Goal: Task Accomplishment & Management: Use online tool/utility

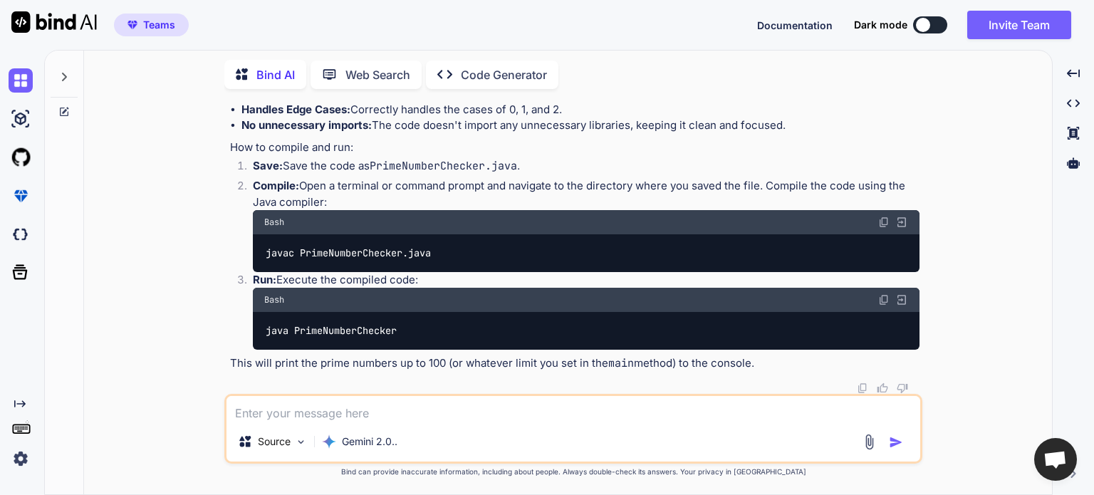
scroll to position [1518, 0]
click at [59, 109] on icon at bounding box center [63, 111] width 11 height 11
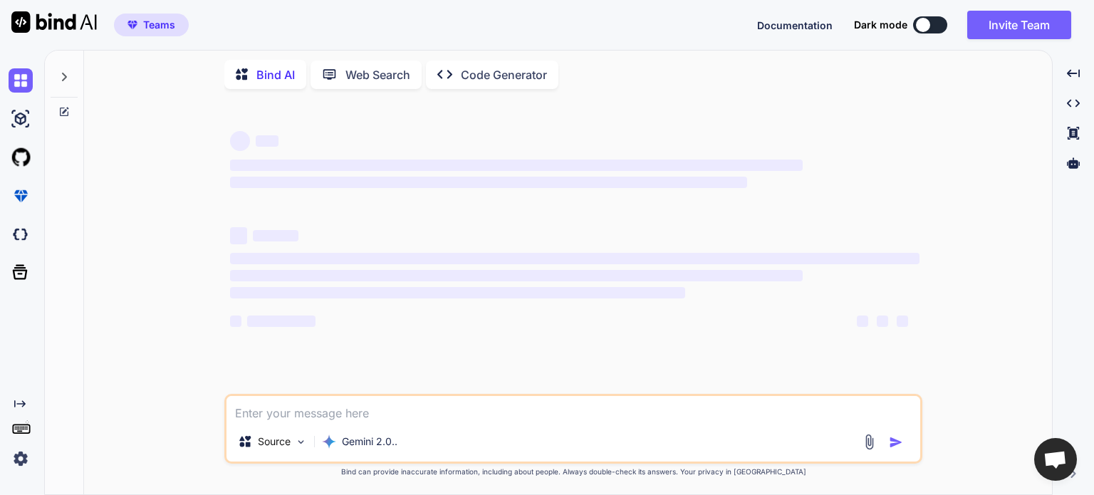
click at [65, 78] on icon at bounding box center [63, 76] width 11 height 11
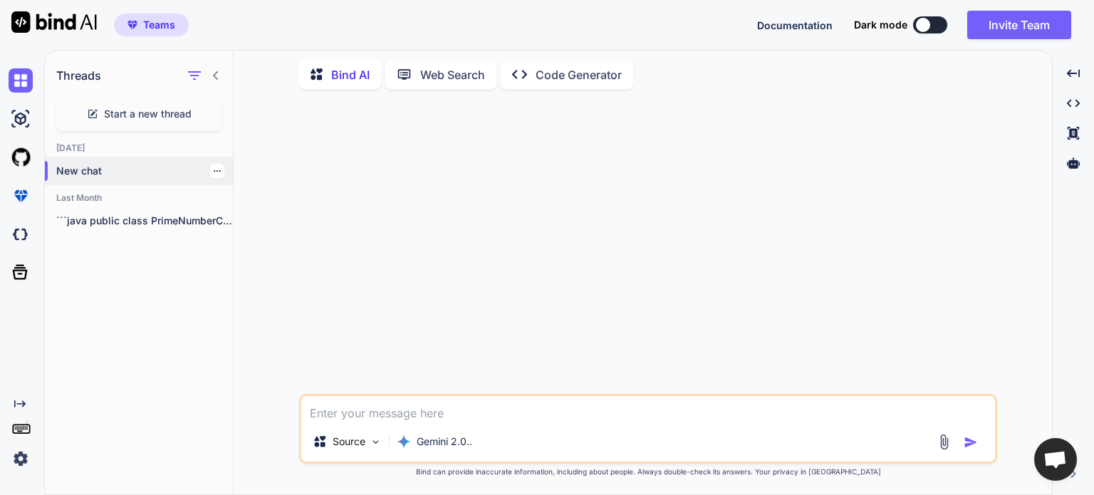
click at [85, 164] on p "New chat" at bounding box center [144, 171] width 177 height 14
type textarea "x"
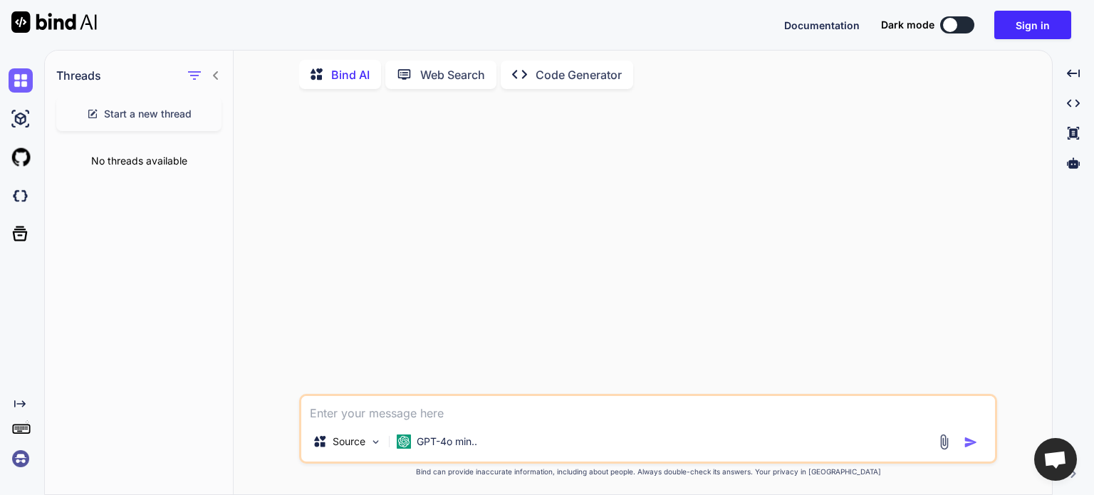
click at [393, 409] on textarea at bounding box center [648, 409] width 694 height 26
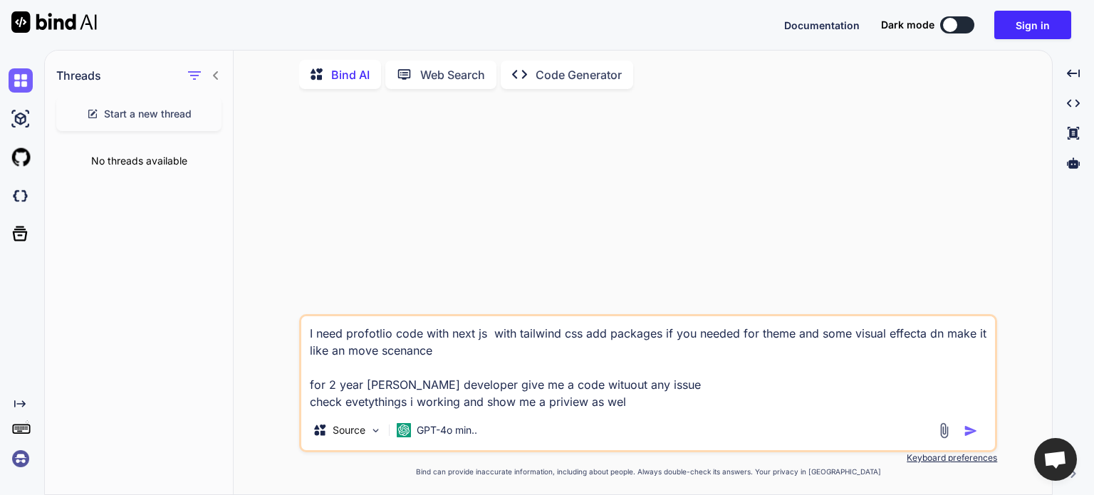
type textarea "I need profotlio code with next js with tailwind css add packages if you needed…"
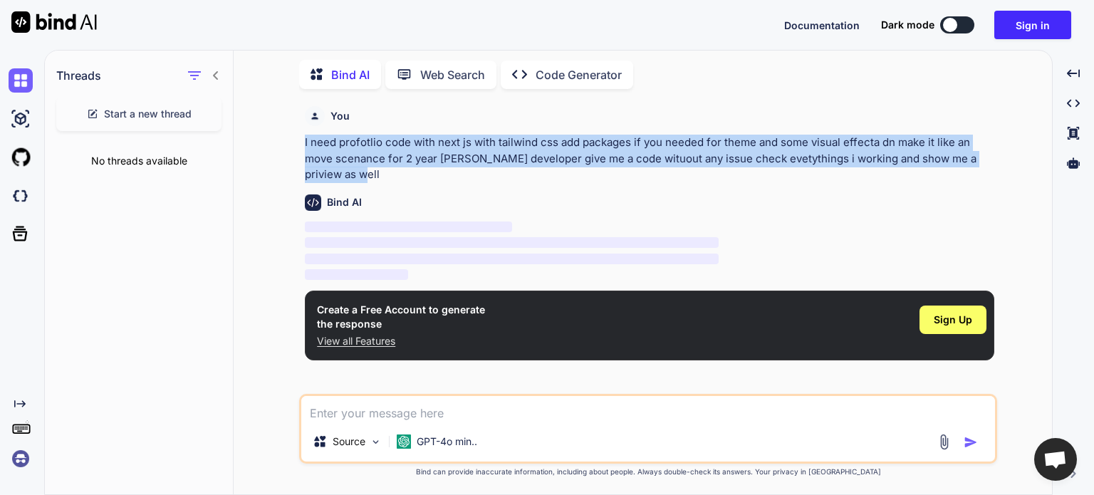
drag, startPoint x: 341, startPoint y: 176, endPoint x: 304, endPoint y: 145, distance: 48.6
click at [304, 145] on div "You I need profotlio code with next js with tailwind css add packages if you ne…" at bounding box center [649, 247] width 695 height 294
copy p "I need profotlio code with next js with tailwind css add packages if you needed…"
click at [1043, 25] on button "Sign in" at bounding box center [1033, 25] width 77 height 28
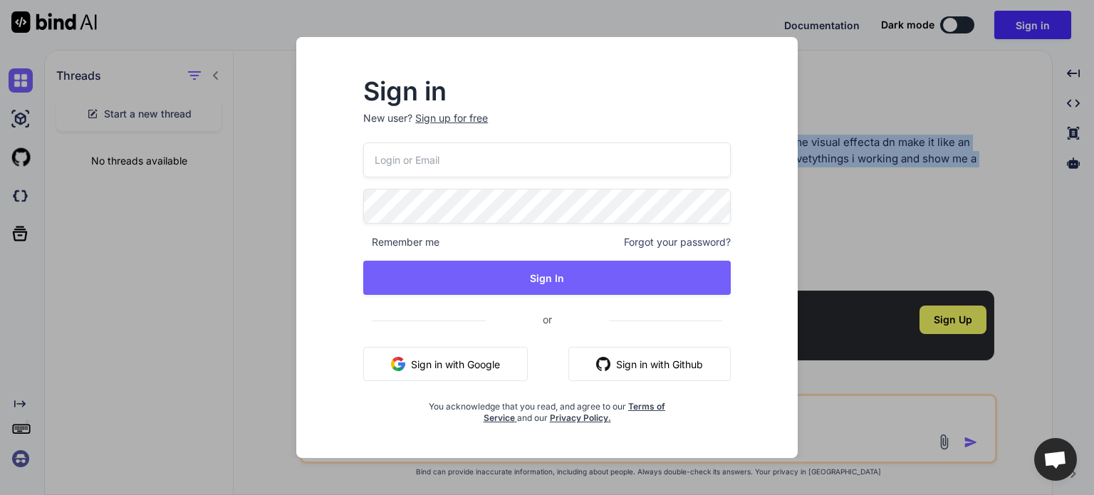
type input "app10@yopmail.com"
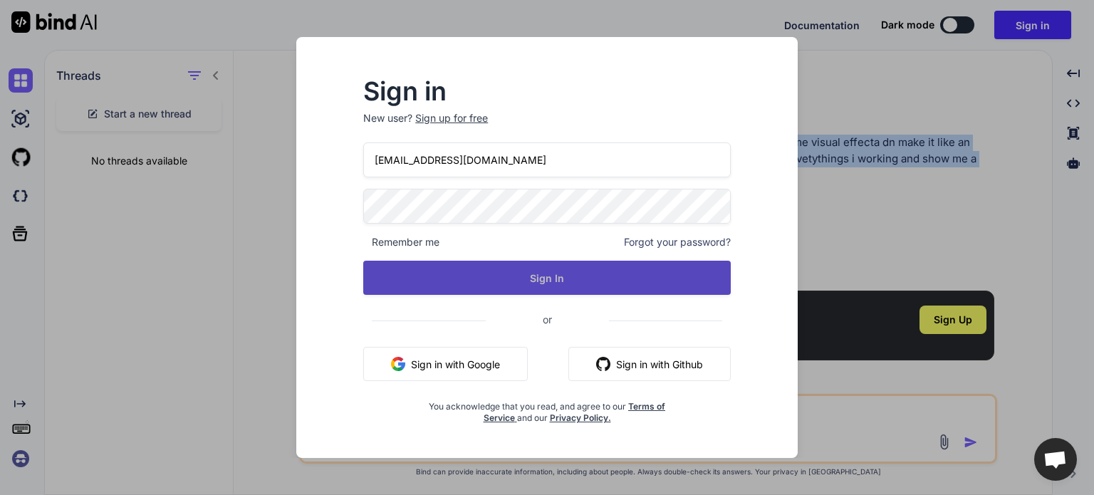
click at [544, 277] on button "Sign In" at bounding box center [547, 278] width 368 height 34
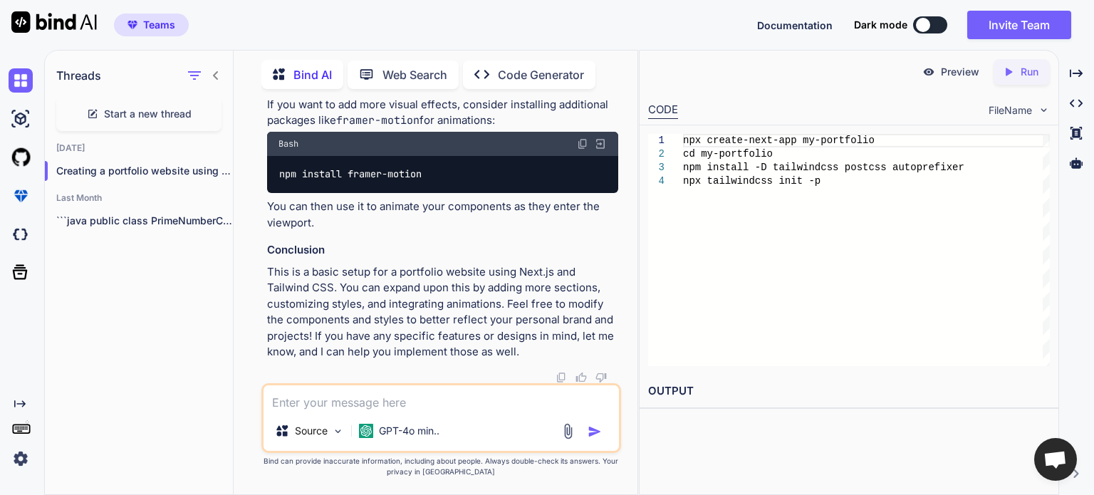
scroll to position [2079, 0]
click at [1026, 113] on span "FileName" at bounding box center [1010, 110] width 43 height 14
click at [1021, 72] on p "Run" at bounding box center [1030, 72] width 18 height 14
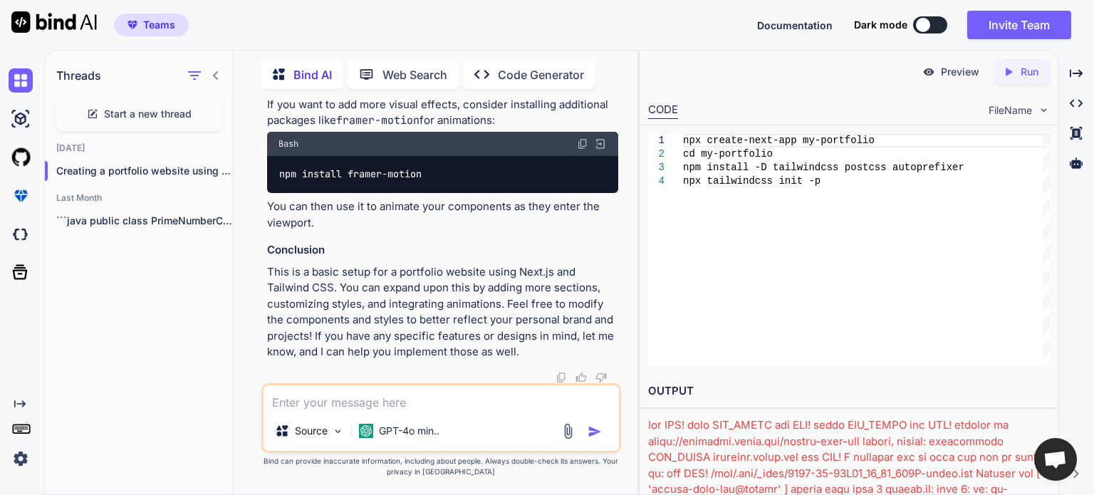
click at [963, 71] on p "Preview" at bounding box center [960, 72] width 38 height 14
click at [316, 432] on p "Source" at bounding box center [311, 431] width 33 height 14
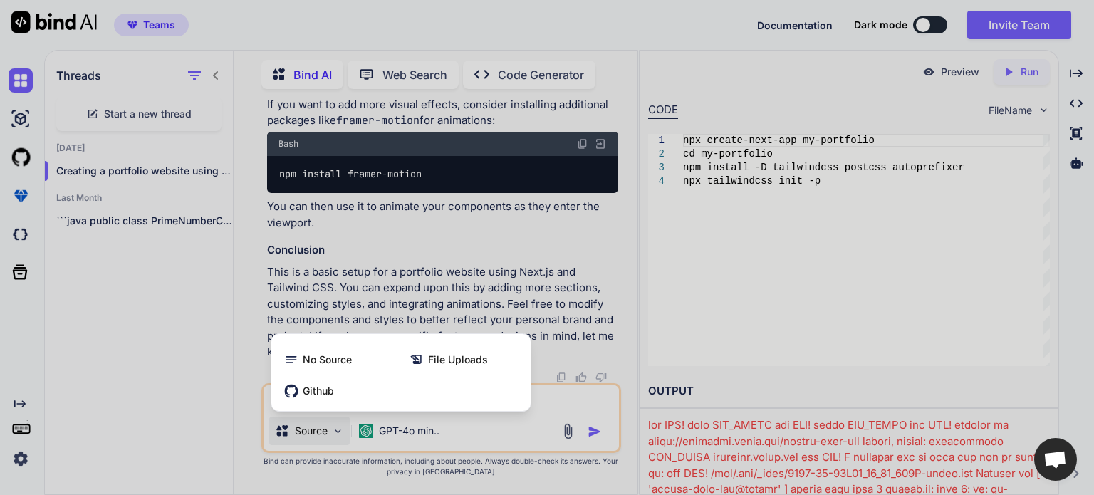
click at [204, 283] on div at bounding box center [547, 247] width 1094 height 495
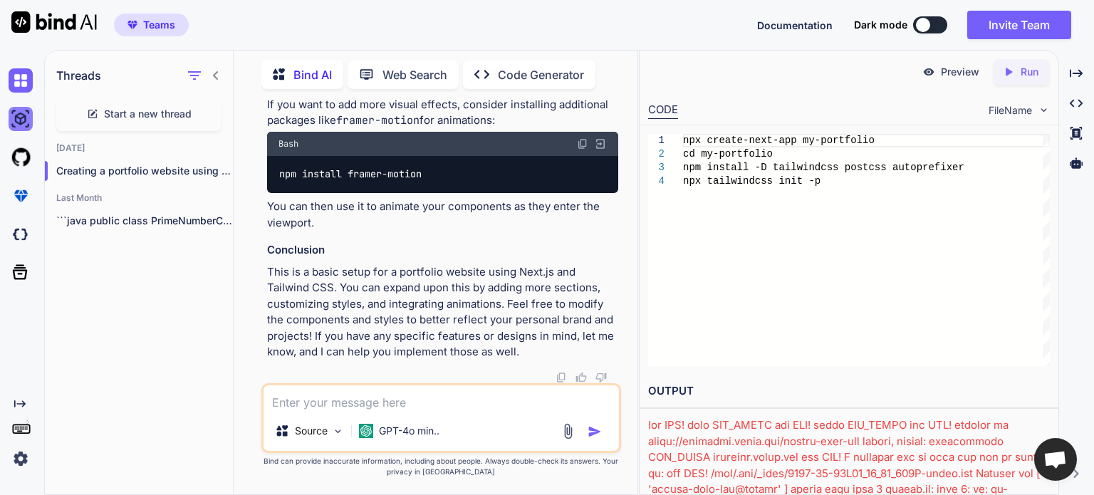
click at [27, 123] on img at bounding box center [21, 119] width 24 height 24
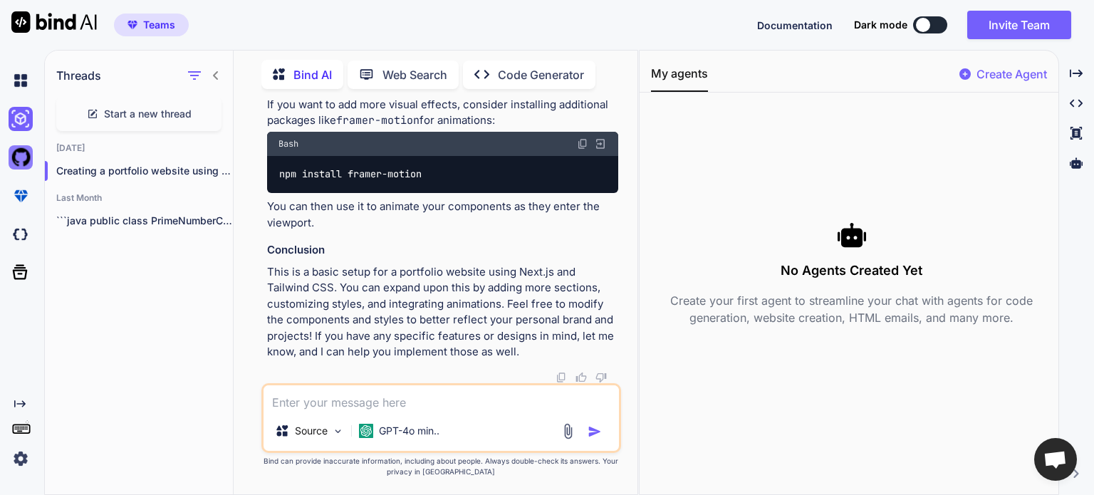
click at [16, 160] on img at bounding box center [21, 157] width 24 height 24
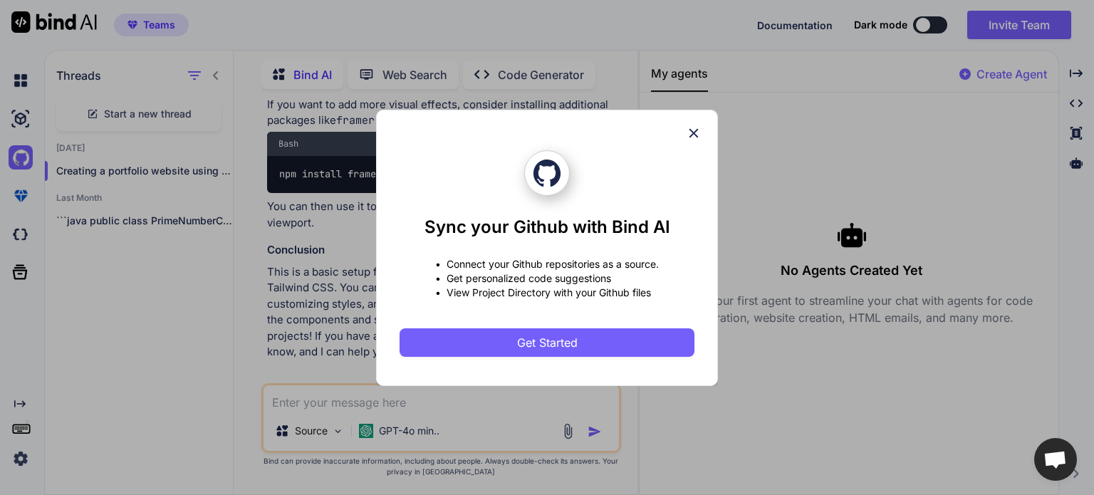
click at [14, 187] on div "Sync your Github with Bind AI • Connect your Github repositories as a source. •…" at bounding box center [547, 247] width 1094 height 495
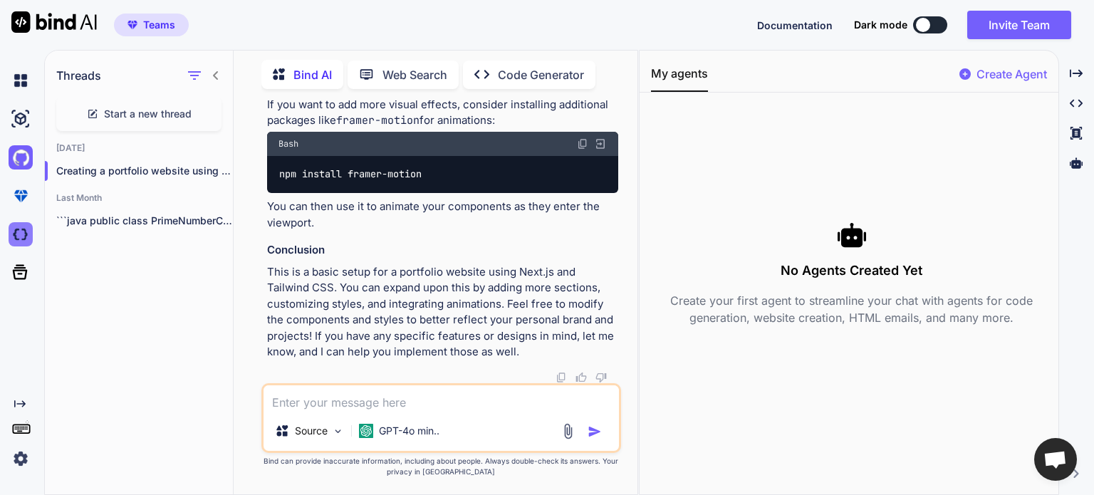
click at [17, 234] on img at bounding box center [21, 234] width 24 height 24
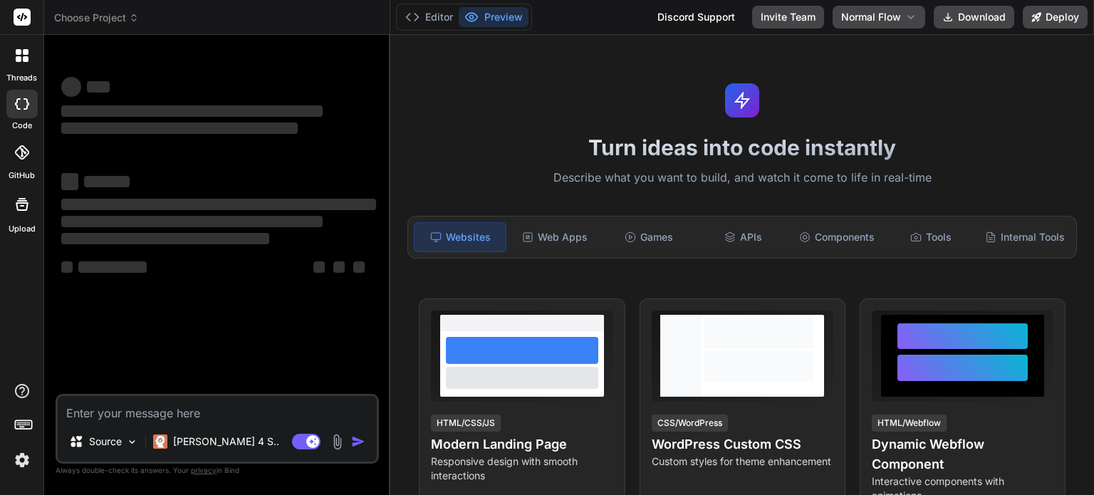
type textarea "x"
click at [130, 414] on textarea at bounding box center [217, 409] width 319 height 26
type textarea "I need profotlio code with next js with tailwind css add packages if you needed…"
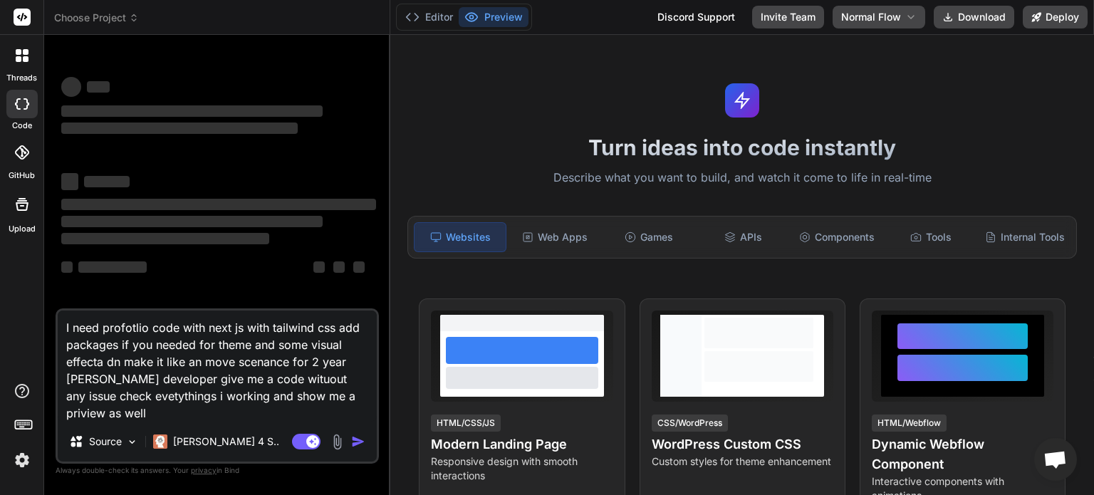
type textarea "x"
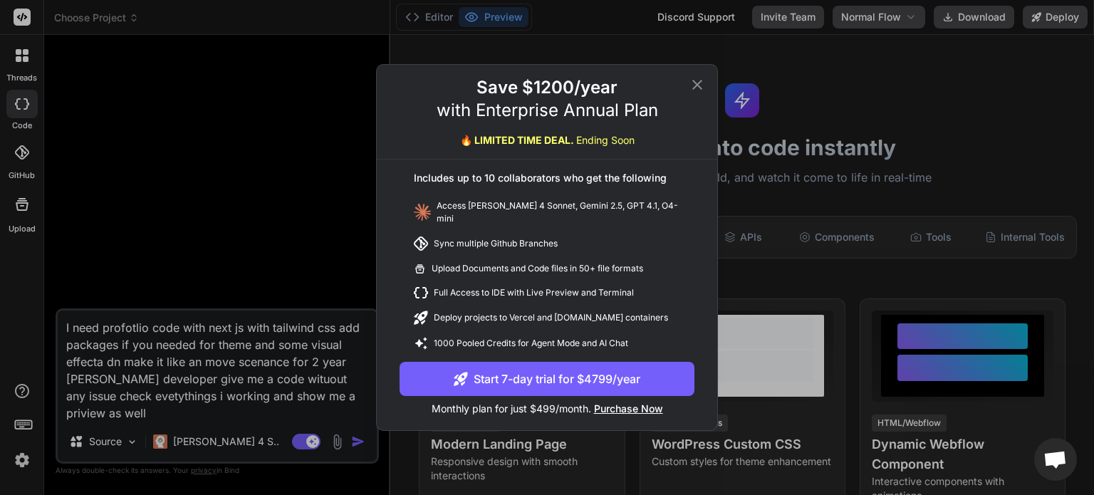
type textarea "I need profotlio code with next js with tailwind css add packages if you needed…"
click at [695, 87] on icon at bounding box center [698, 85] width 10 height 10
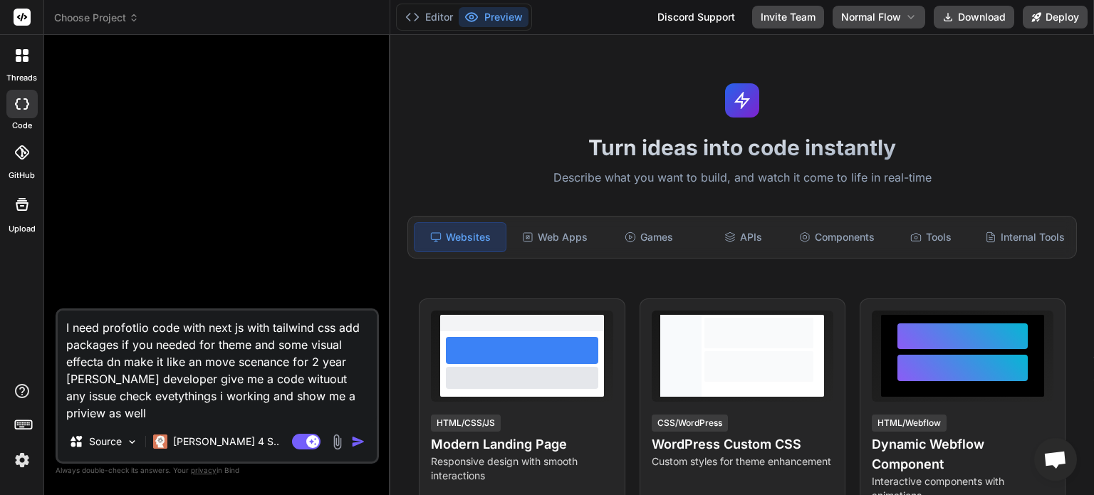
click at [356, 443] on img "button" at bounding box center [358, 442] width 14 height 14
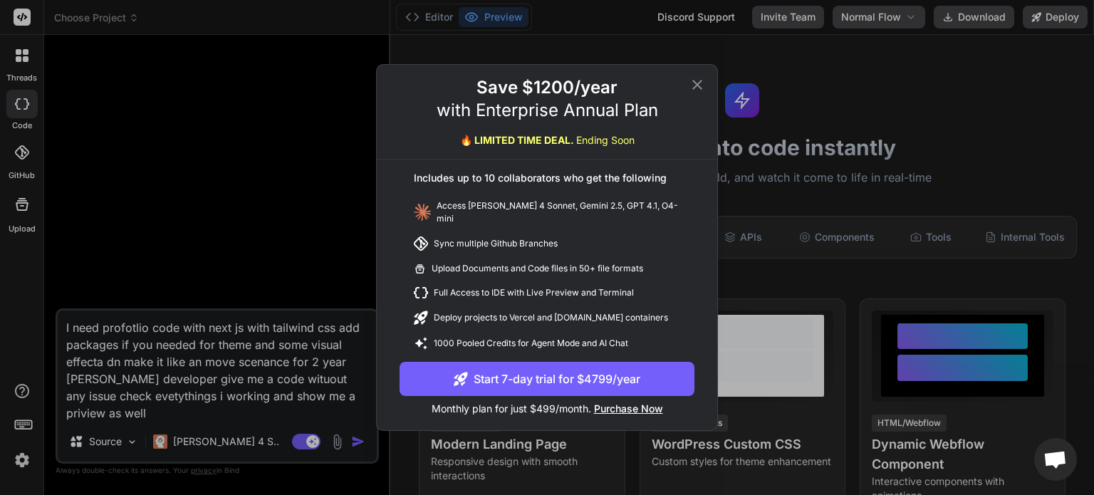
click at [698, 93] on icon at bounding box center [697, 84] width 17 height 17
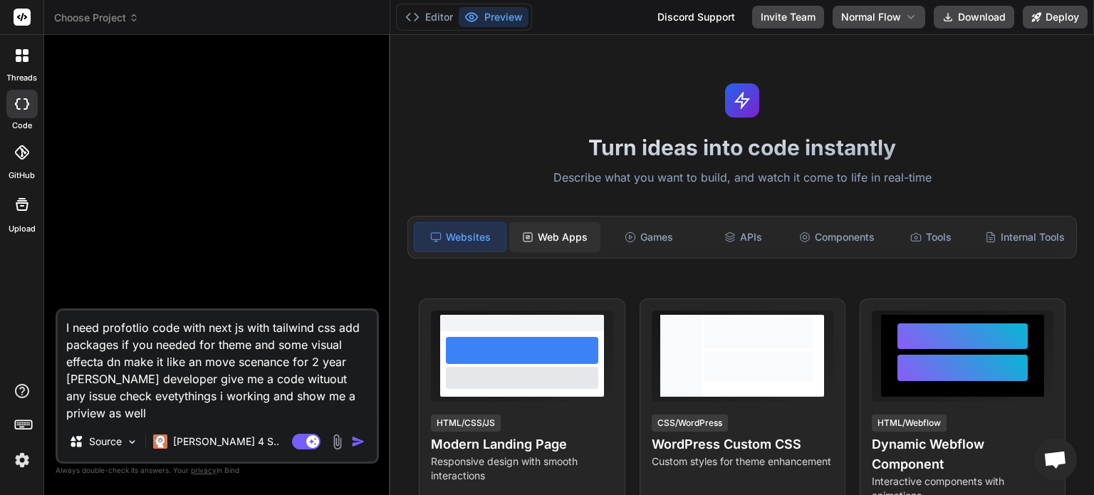
click at [559, 244] on div "Web Apps" at bounding box center [554, 237] width 91 height 30
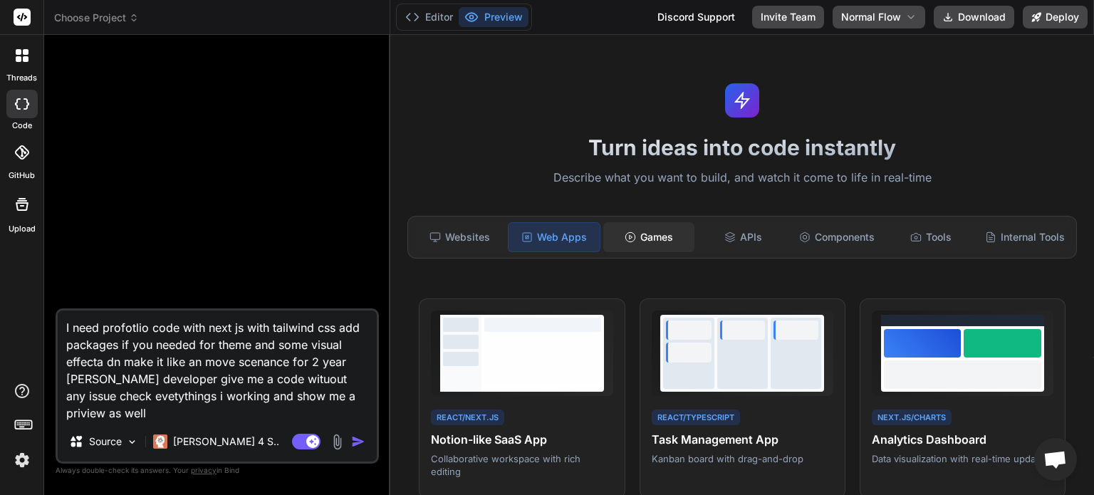
click at [639, 239] on div "Games" at bounding box center [648, 237] width 91 height 30
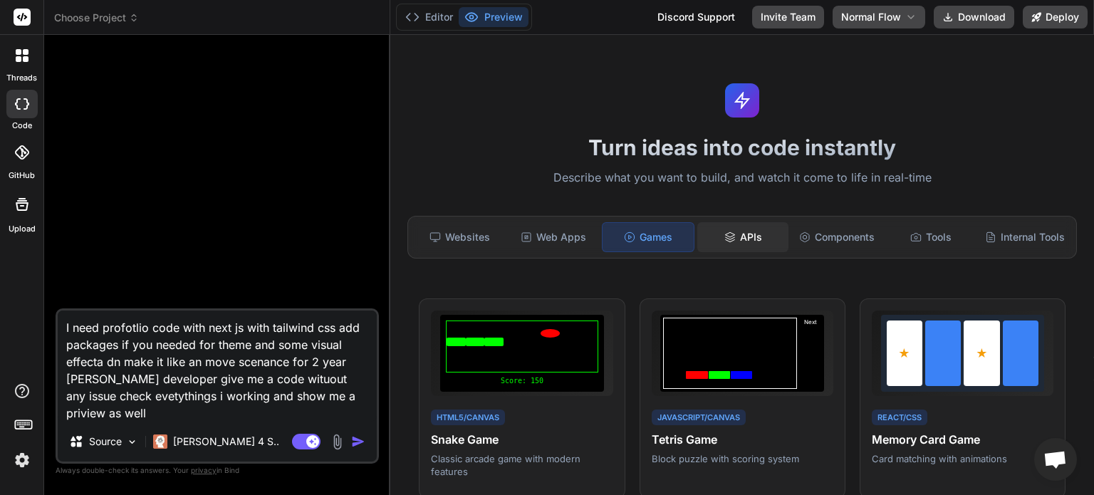
click at [725, 239] on icon at bounding box center [730, 237] width 11 height 11
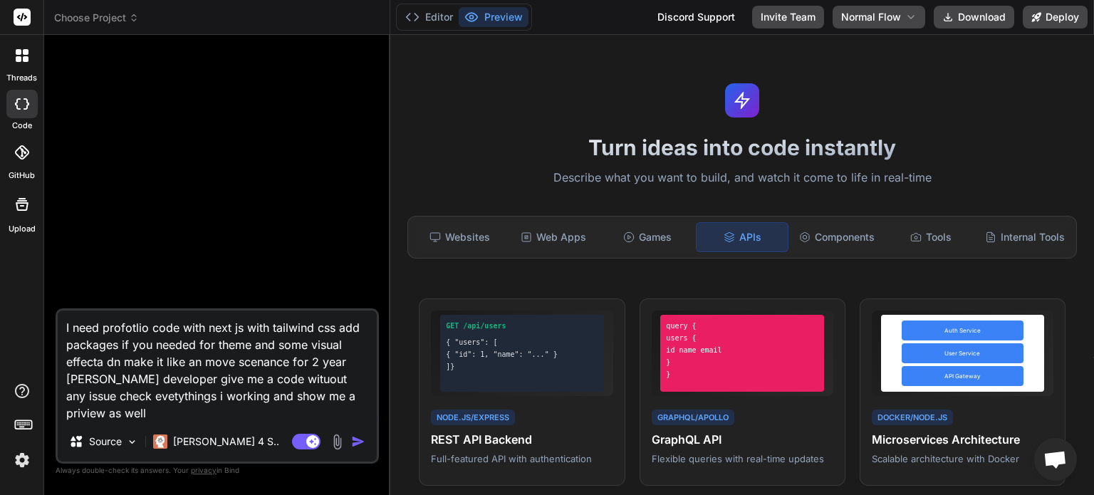
click at [476, 22] on icon at bounding box center [472, 17] width 14 height 14
drag, startPoint x: 98, startPoint y: 410, endPoint x: 61, endPoint y: 331, distance: 88.0
click at [61, 331] on textarea "I need profotlio code with next js with tailwind css add packages if you needed…" at bounding box center [217, 366] width 319 height 111
